Goal: Task Accomplishment & Management: Manage account settings

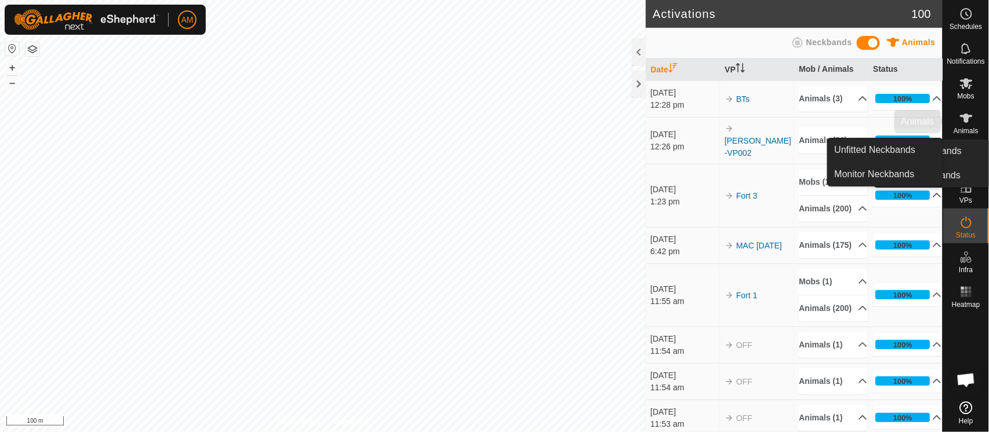
click at [965, 125] on icon at bounding box center [966, 118] width 14 height 14
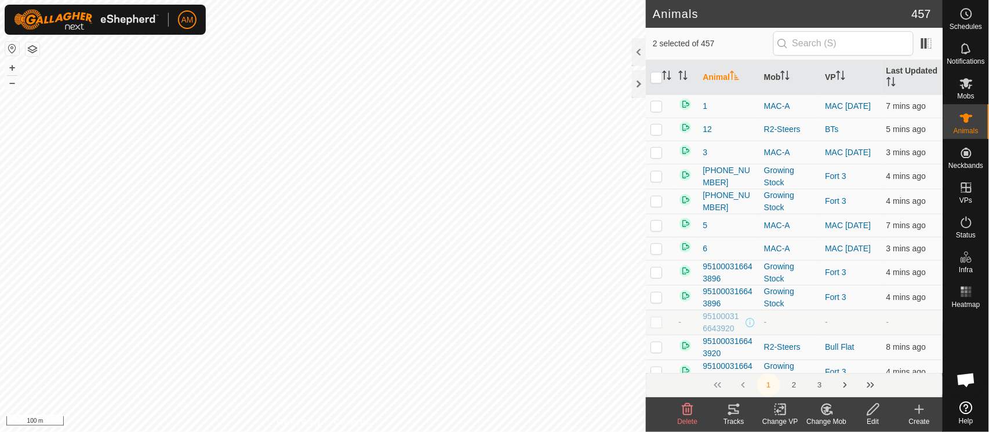
click at [776, 413] on icon at bounding box center [780, 410] width 14 height 14
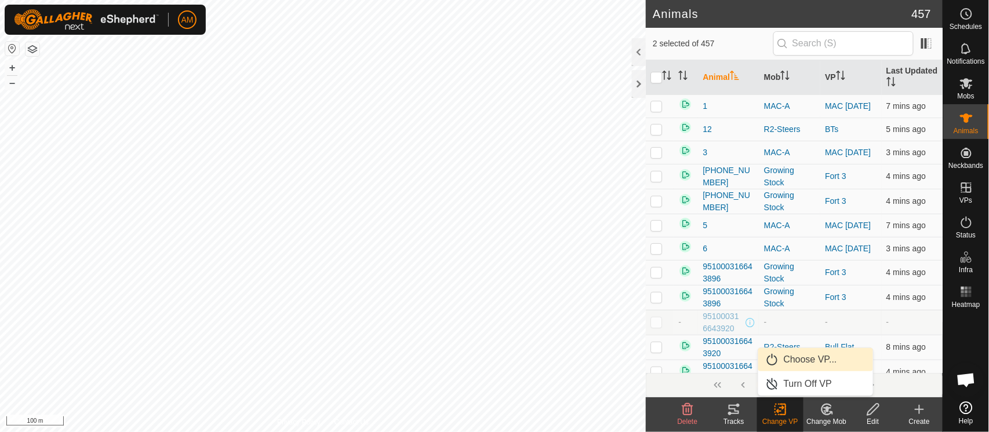
click at [780, 361] on link "Choose VP..." at bounding box center [815, 359] width 115 height 23
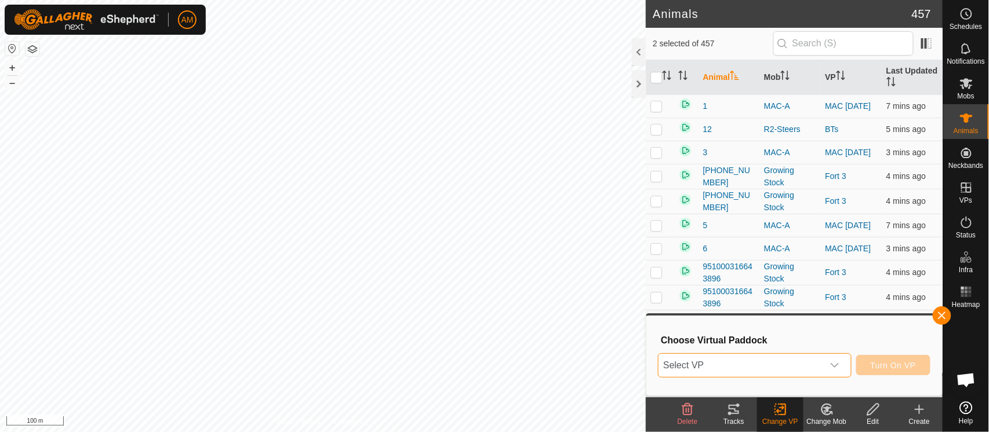
click at [780, 361] on span "Select VP" at bounding box center [740, 365] width 164 height 23
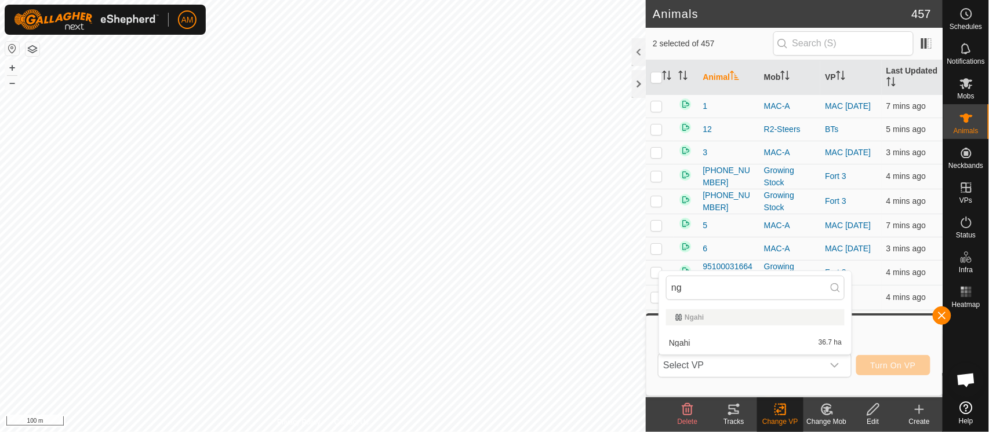
type input "n"
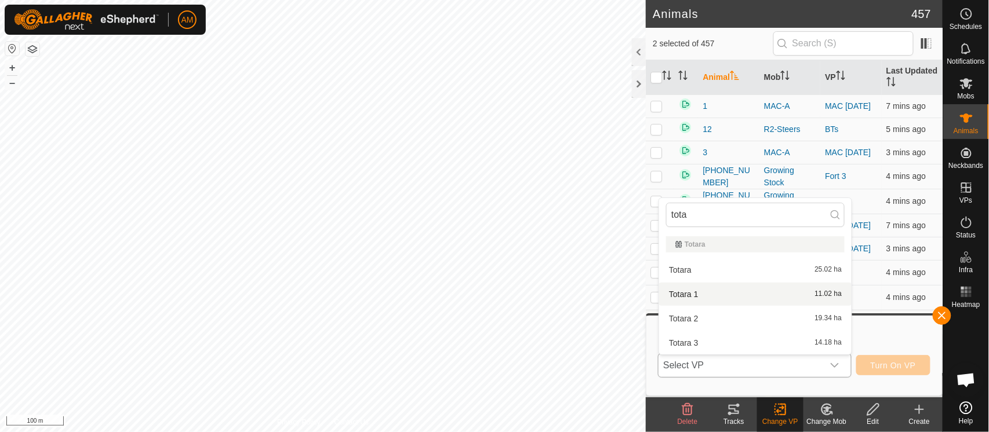
type input "tota"
click at [705, 292] on li "Totara 1 11.02 ha" at bounding box center [755, 294] width 192 height 23
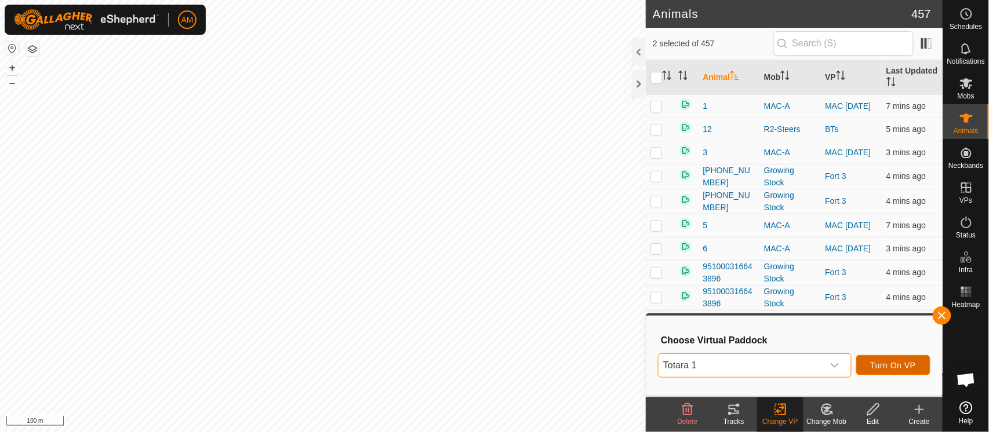
click at [896, 358] on button "Turn On VP" at bounding box center [893, 365] width 74 height 20
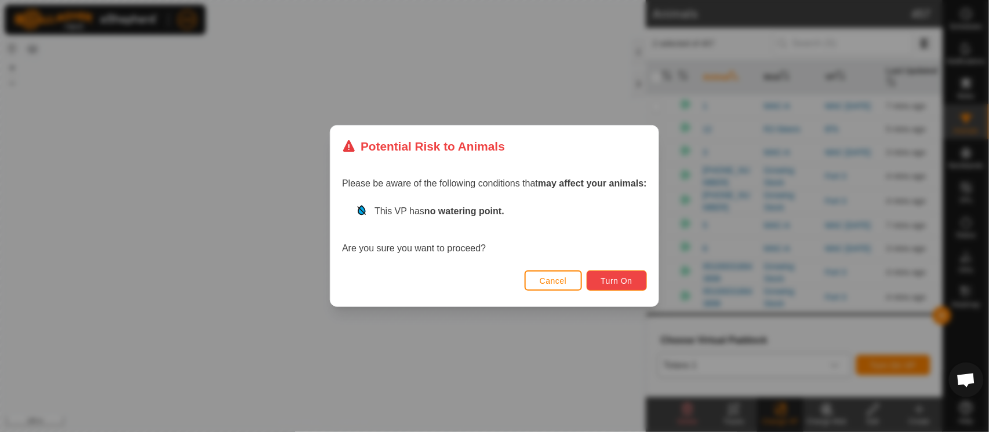
click at [620, 272] on button "Turn On" at bounding box center [617, 281] width 60 height 20
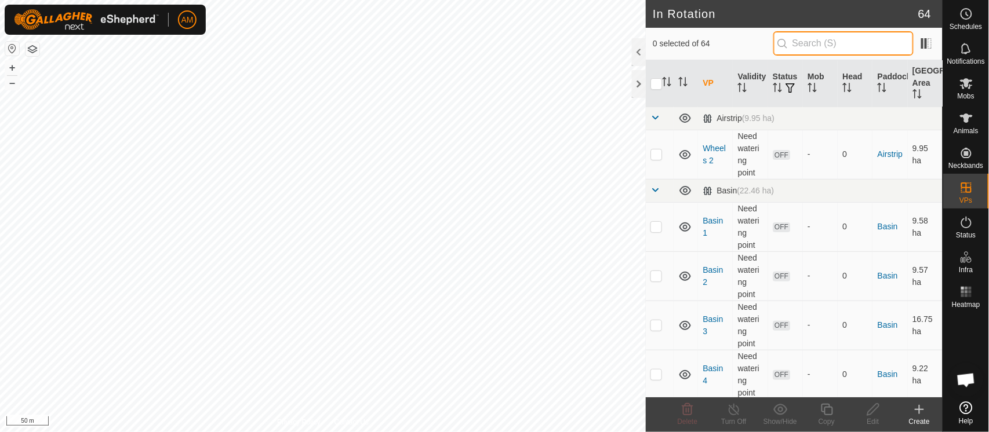
click at [820, 41] on input "text" at bounding box center [843, 43] width 140 height 24
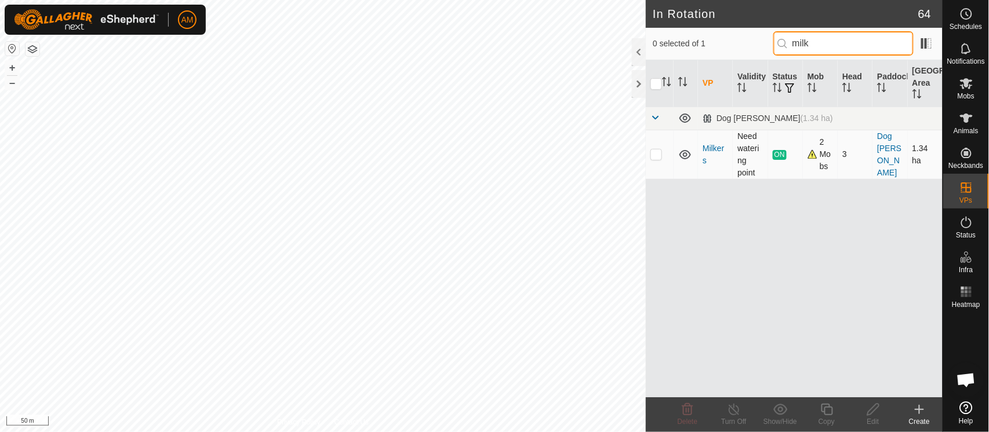
type input "milk"
click at [661, 153] on p-checkbox at bounding box center [656, 154] width 12 height 9
checkbox input "true"
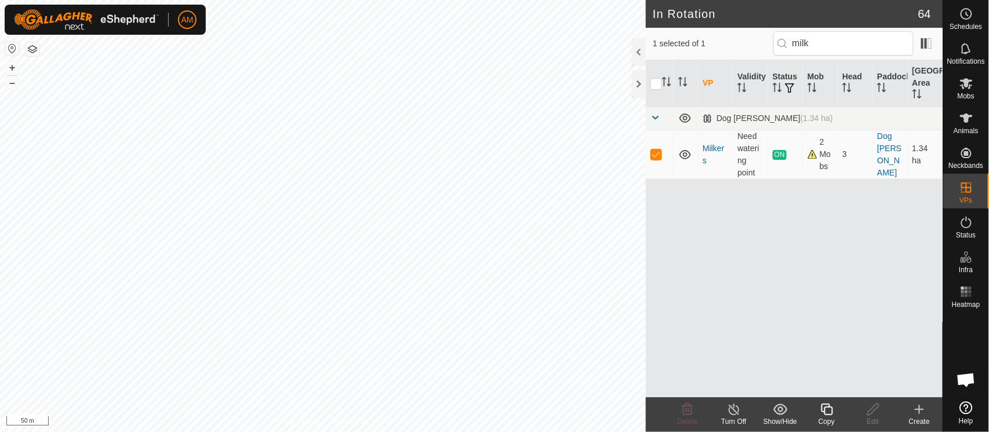
click at [830, 418] on div "Copy" at bounding box center [826, 422] width 46 height 10
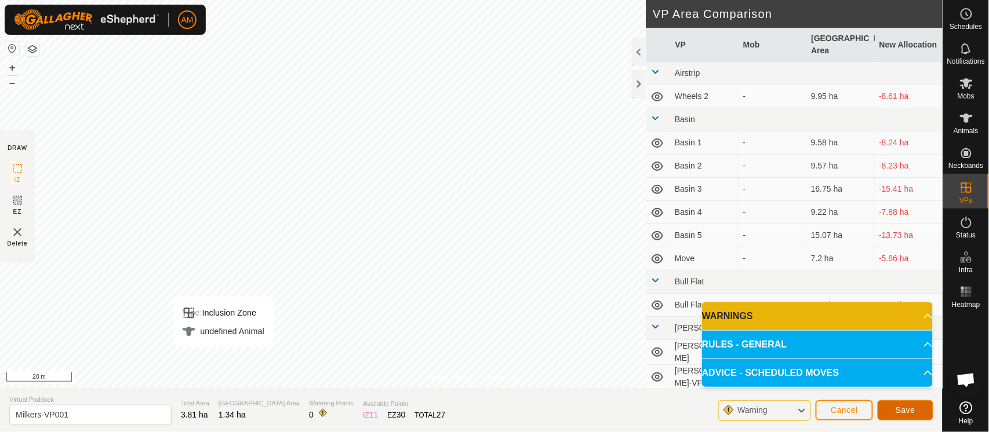
click at [896, 403] on button "Save" at bounding box center [906, 411] width 56 height 20
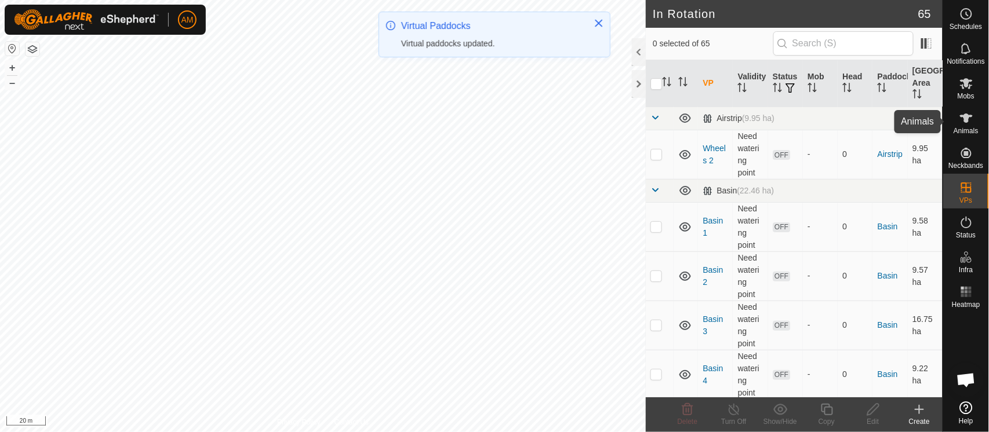
click at [948, 132] on div "Animals" at bounding box center [966, 121] width 46 height 35
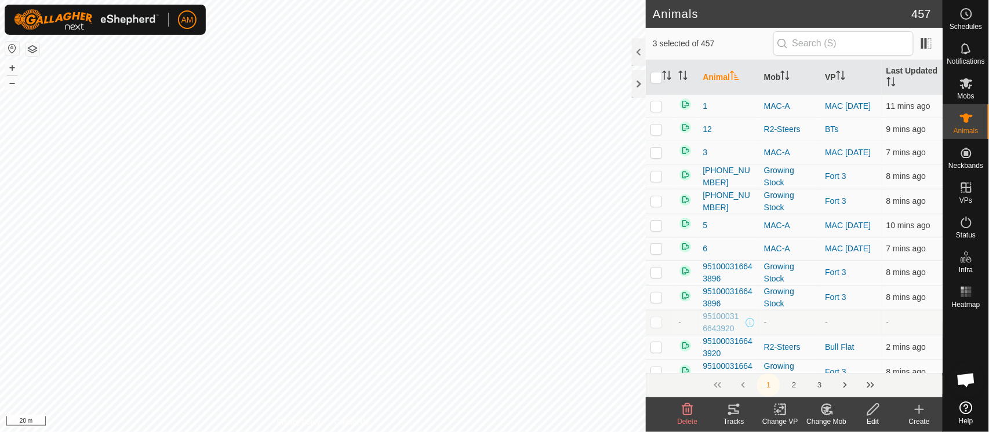
click at [779, 418] on div "Change VP" at bounding box center [780, 422] width 46 height 10
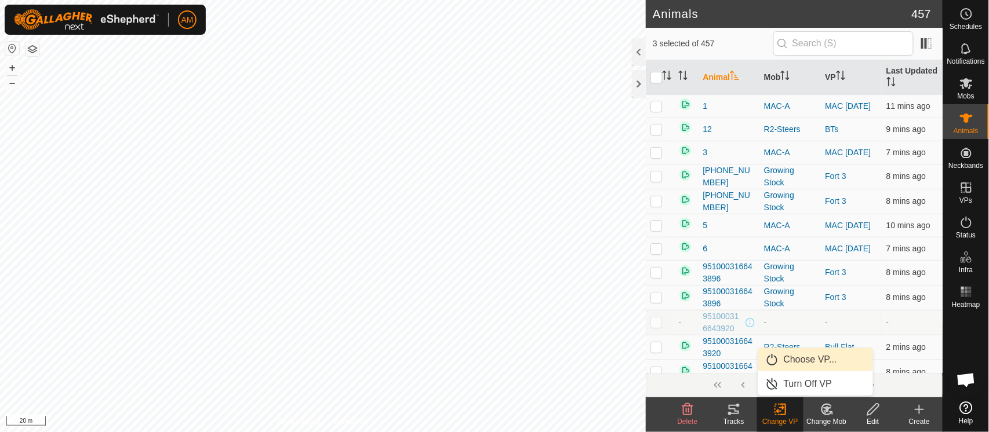
click at [802, 370] on link "Choose VP..." at bounding box center [815, 359] width 115 height 23
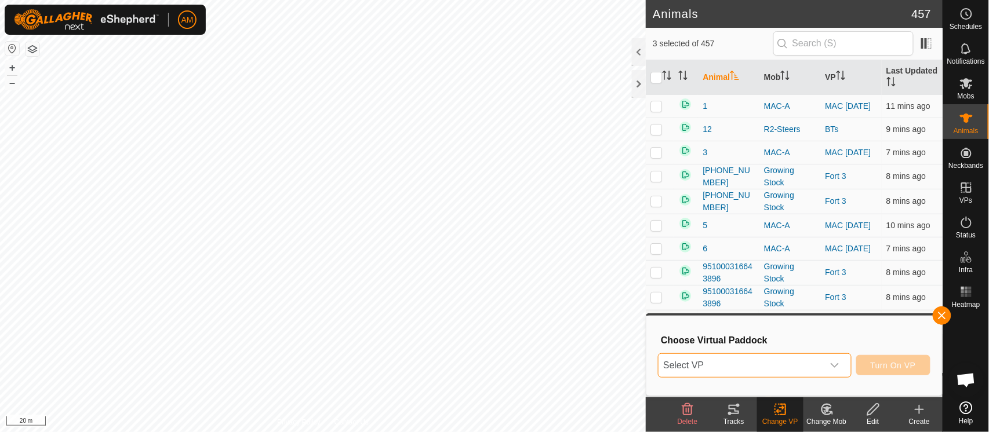
click at [787, 369] on span "Select VP" at bounding box center [740, 365] width 164 height 23
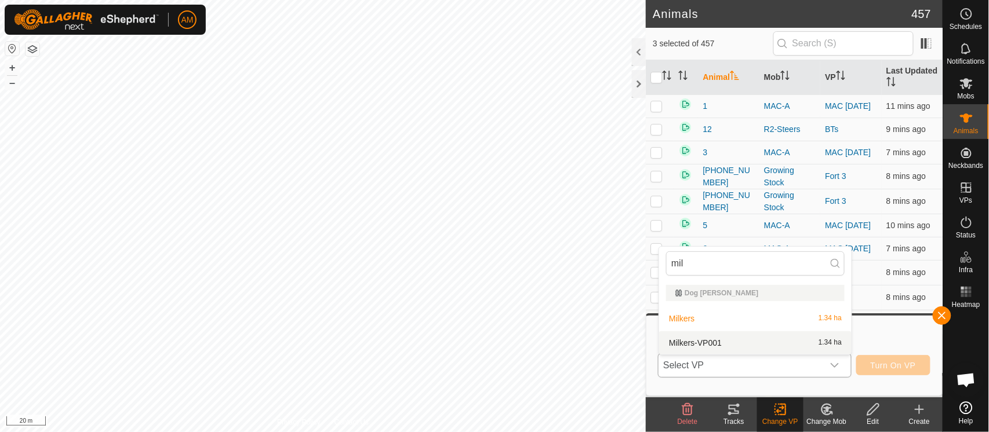
type input "mil"
click at [732, 342] on li "Milkers-VP001 1.34 ha" at bounding box center [755, 343] width 192 height 23
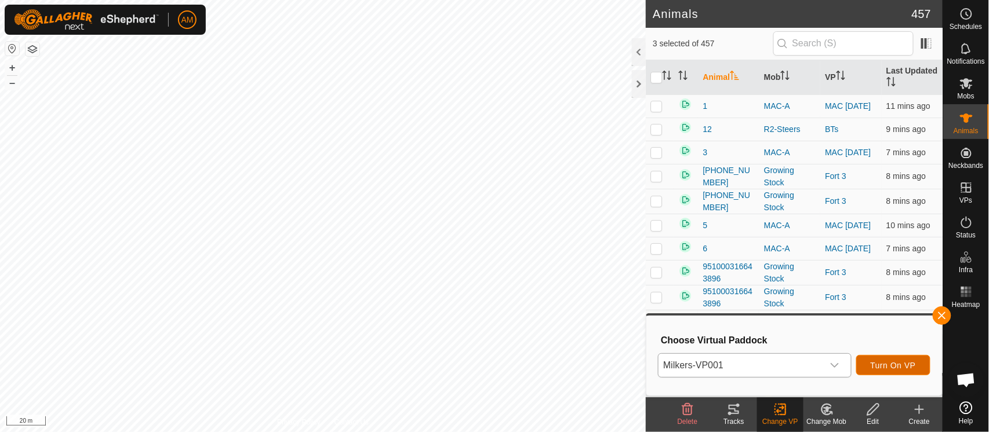
click at [916, 371] on button "Turn On VP" at bounding box center [893, 365] width 74 height 20
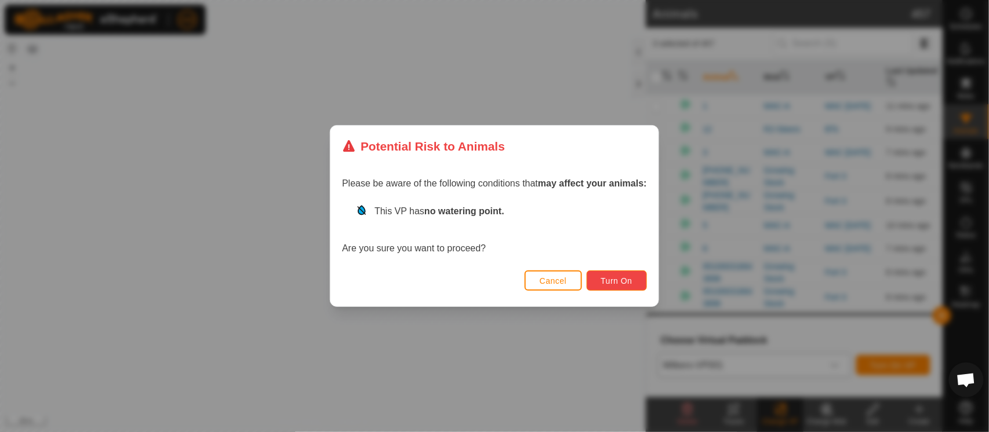
click at [617, 286] on button "Turn On" at bounding box center [617, 281] width 60 height 20
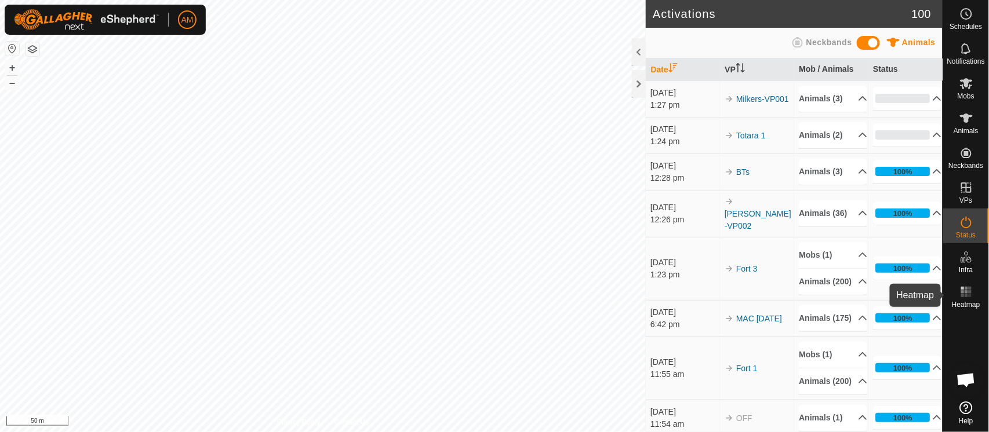
click at [972, 298] on icon at bounding box center [966, 292] width 14 height 14
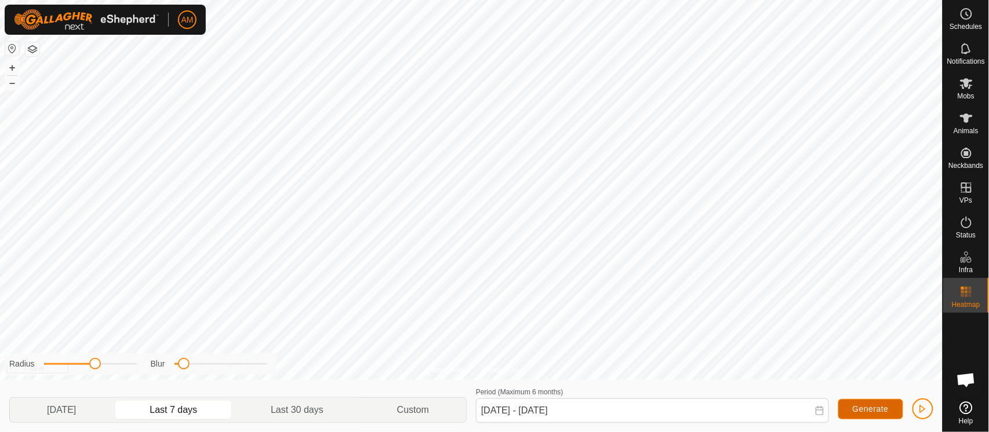
click at [876, 409] on span "Generate" at bounding box center [871, 409] width 36 height 9
click at [283, 354] on div "Privacy Policy Contact Us 951000316699980 0536303578 R2-Steers Bull Flat + – ⇧ …" at bounding box center [471, 216] width 942 height 432
drag, startPoint x: 184, startPoint y: 365, endPoint x: 256, endPoint y: 363, distance: 71.9
click at [256, 363] on span at bounding box center [254, 364] width 12 height 12
click at [358, 372] on div "Privacy Policy Contact Us 951000316699980 0536303578 R2-Steers Bull Flat + – ⇧ …" at bounding box center [471, 216] width 942 height 432
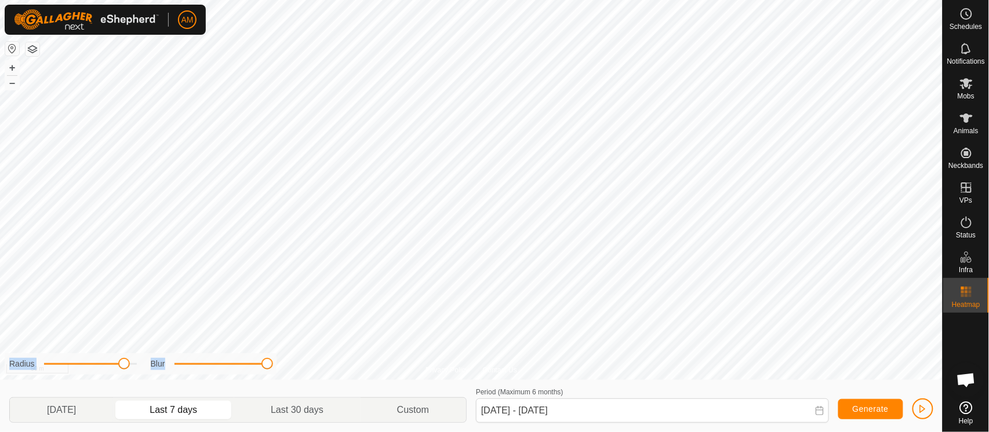
drag, startPoint x: 92, startPoint y: 365, endPoint x: 126, endPoint y: 368, distance: 33.7
click at [126, 368] on span at bounding box center [124, 364] width 12 height 12
drag, startPoint x: 261, startPoint y: 362, endPoint x: 154, endPoint y: 356, distance: 107.4
click at [141, 367] on div "Radius Blur" at bounding box center [141, 364] width 272 height 21
drag, startPoint x: 124, startPoint y: 363, endPoint x: 99, endPoint y: 357, distance: 26.2
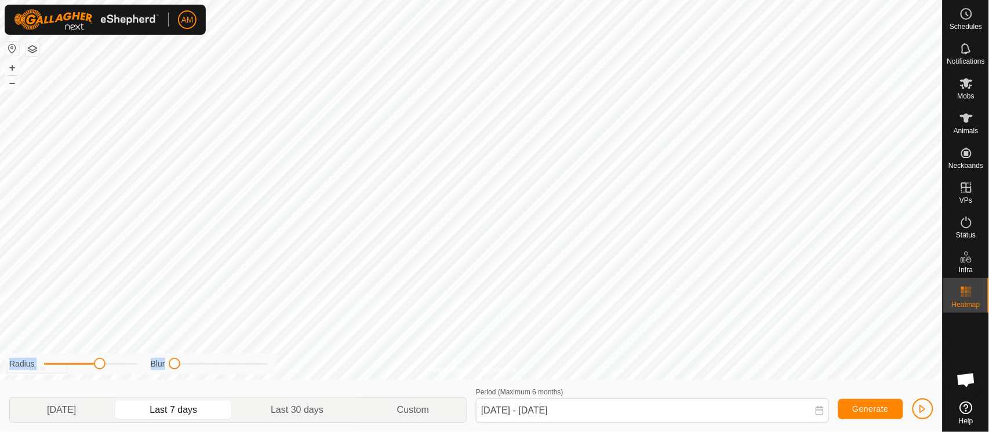
click at [99, 357] on div "Radius Blur" at bounding box center [141, 364] width 272 height 21
click at [576, 421] on div "Privacy Policy Contact Us 951000316699980 0536303578 R2-Steers Bull Flat + – ⇧ …" at bounding box center [471, 216] width 942 height 432
click at [303, 418] on p-togglebutton "Last 30 days" at bounding box center [297, 410] width 126 height 24
type input "[DATE] - [DATE]"
click at [469, 0] on html "AM Schedules Notifications Mobs Animals Neckbands VPs Status Infra Heatmap Help…" at bounding box center [494, 216] width 989 height 432
